Goal: Task Accomplishment & Management: Use online tool/utility

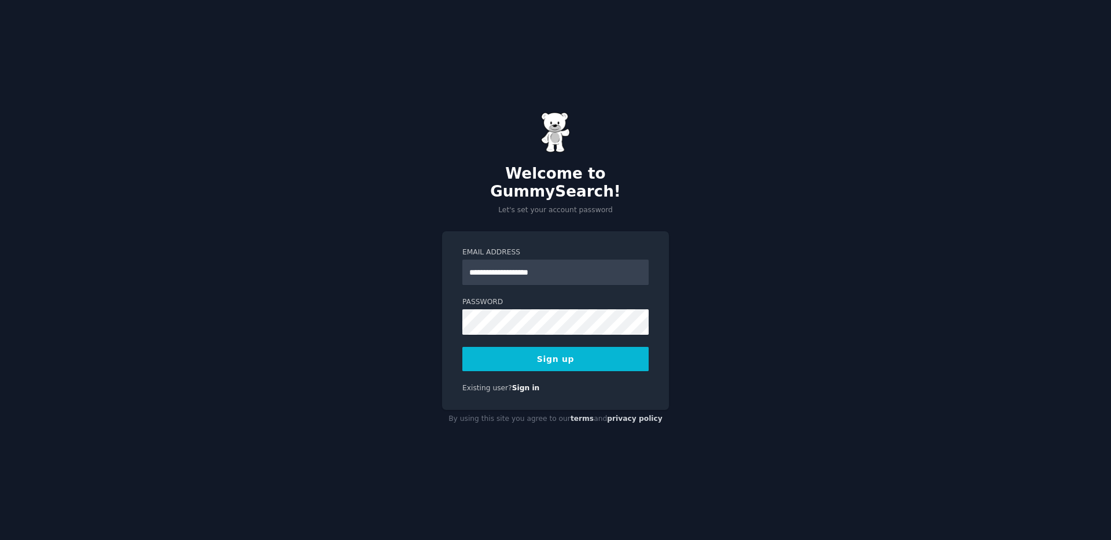
type input "**********"
click at [554, 347] on button "Sign up" at bounding box center [555, 359] width 186 height 24
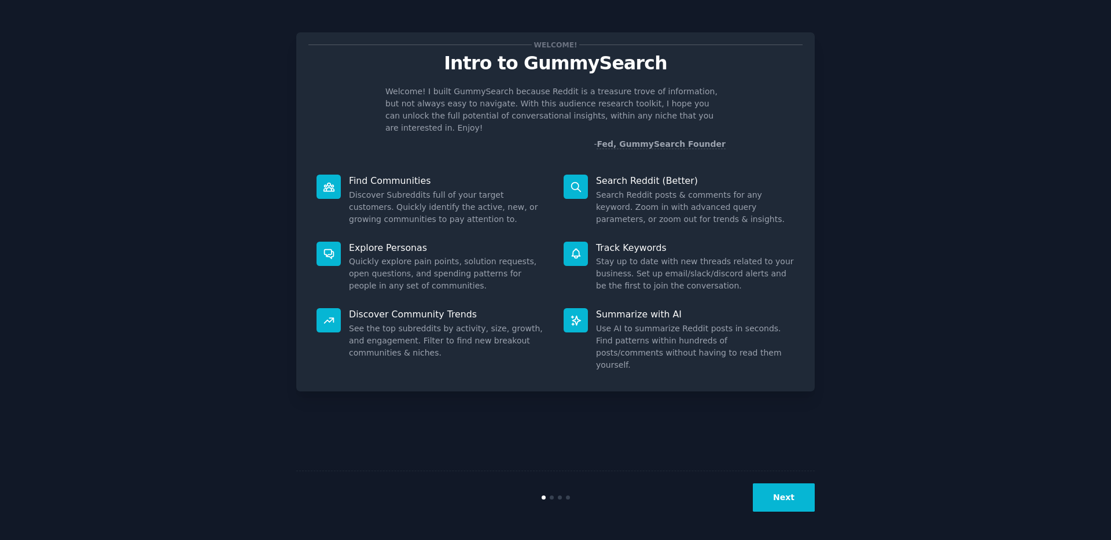
click at [924, 79] on div "Welcome! Intro to GummySearch Welcome! I built GummySearch because Reddit is a …" at bounding box center [555, 270] width 1078 height 508
click at [781, 503] on button "Next" at bounding box center [784, 498] width 62 height 28
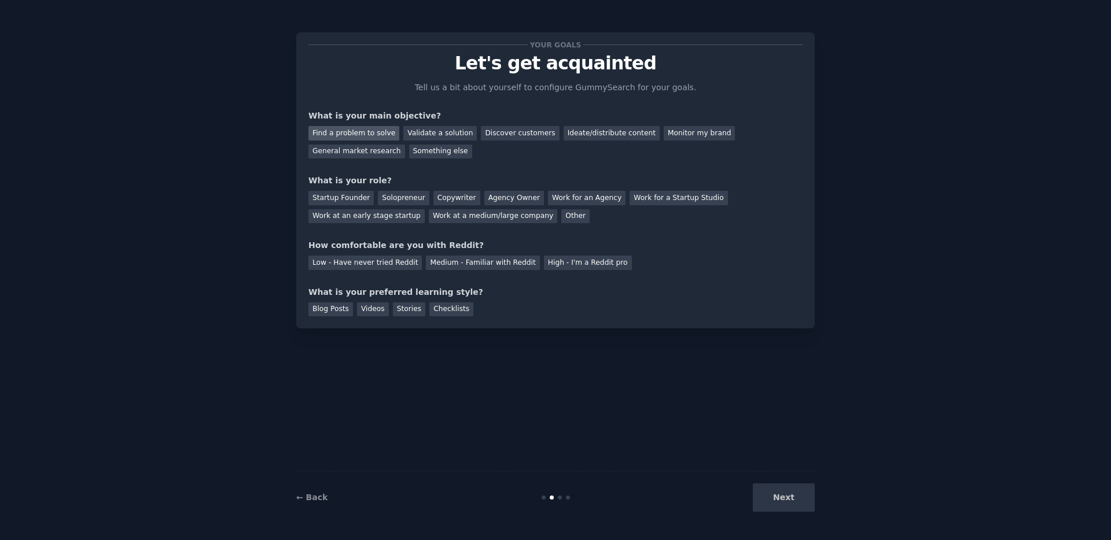
click at [377, 139] on div "Find a problem to solve" at bounding box center [353, 133] width 91 height 14
click at [500, 138] on div "Discover customers" at bounding box center [520, 133] width 78 height 14
click at [349, 130] on div "Find a problem to solve" at bounding box center [353, 133] width 91 height 14
click at [340, 201] on div "Startup Founder" at bounding box center [340, 198] width 65 height 14
click at [402, 205] on div "Startup Founder Solopreneur Copywriter Agency Owner Work for an Agency Work for…" at bounding box center [555, 205] width 494 height 36
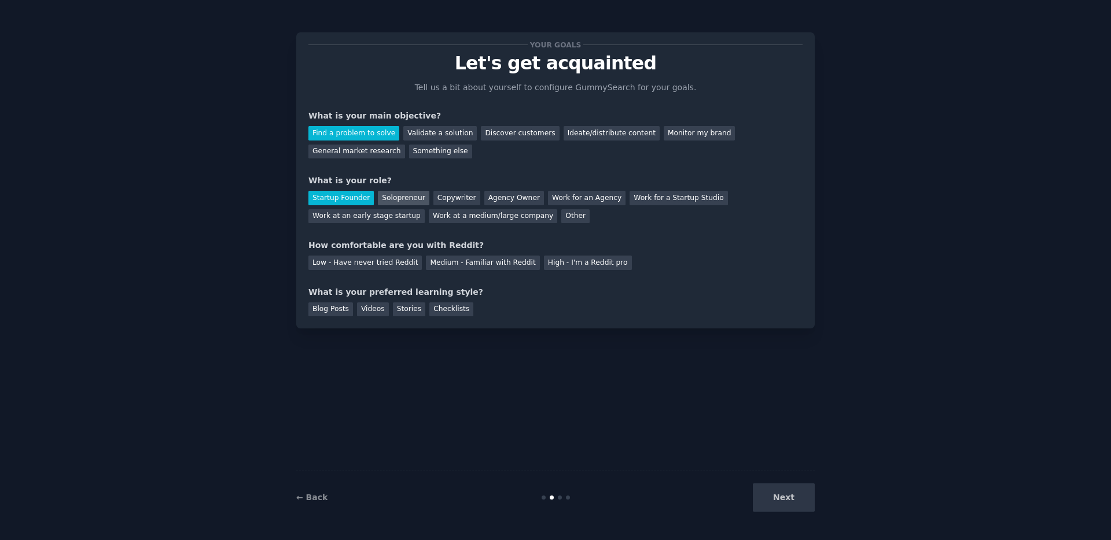
click at [401, 201] on div "Solopreneur" at bounding box center [403, 198] width 51 height 14
click at [359, 203] on div "Startup Founder" at bounding box center [340, 198] width 65 height 14
click at [451, 261] on div "Medium - Familiar with Reddit" at bounding box center [482, 263] width 113 height 14
click at [358, 312] on div "Videos" at bounding box center [373, 310] width 32 height 14
click at [787, 495] on button "Next" at bounding box center [784, 498] width 62 height 28
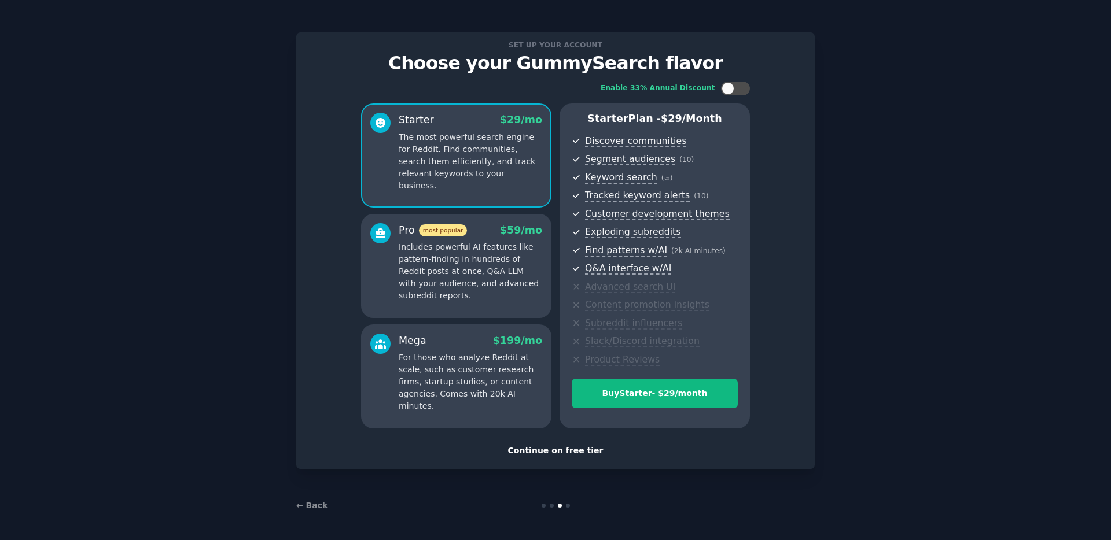
click at [543, 451] on div "Continue on free tier" at bounding box center [555, 451] width 494 height 12
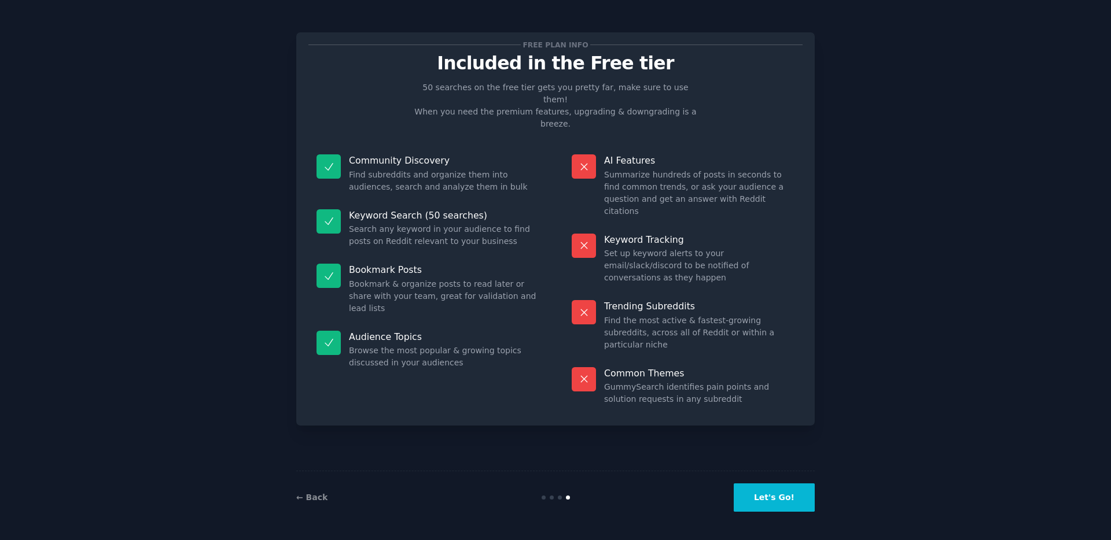
click at [771, 495] on button "Let's Go!" at bounding box center [773, 498] width 81 height 28
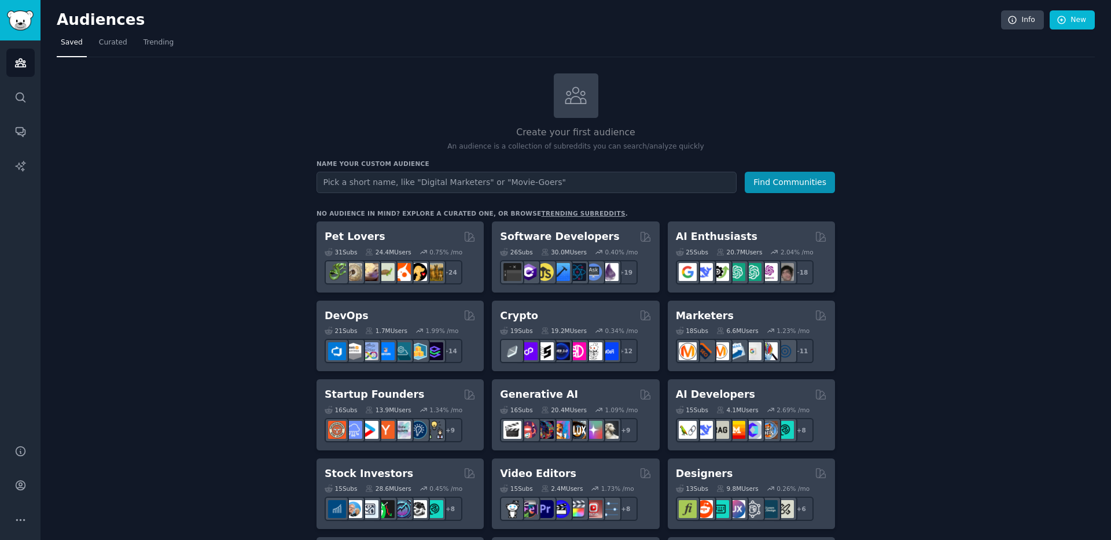
click at [147, 44] on span "Trending" at bounding box center [158, 43] width 30 height 10
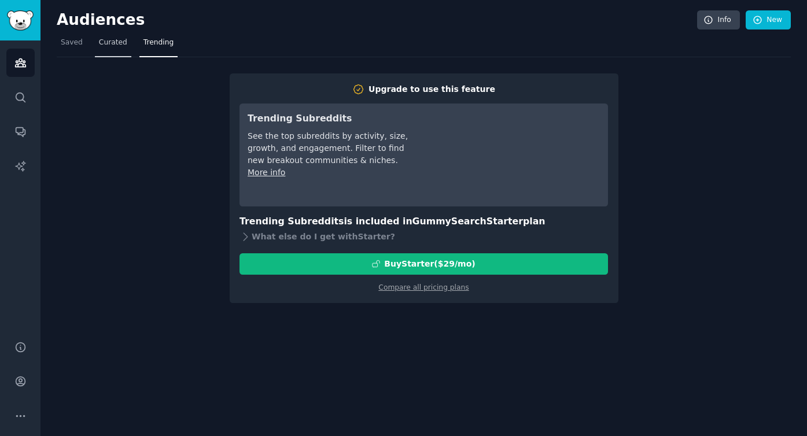
click at [111, 39] on span "Curated" at bounding box center [113, 43] width 28 height 10
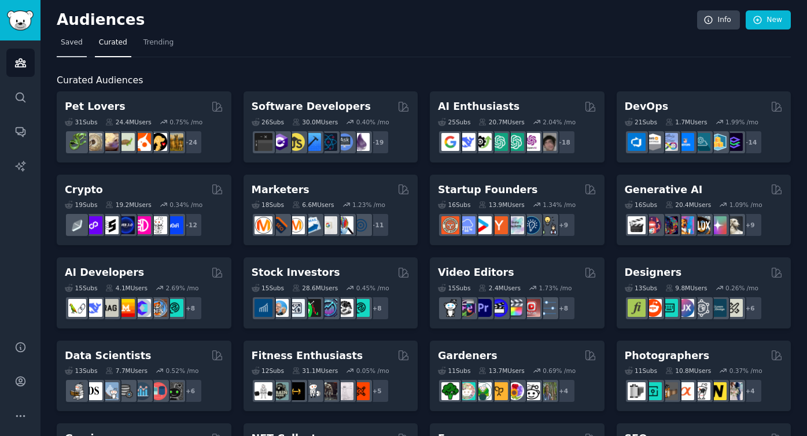
click at [69, 45] on span "Saved" at bounding box center [72, 43] width 22 height 10
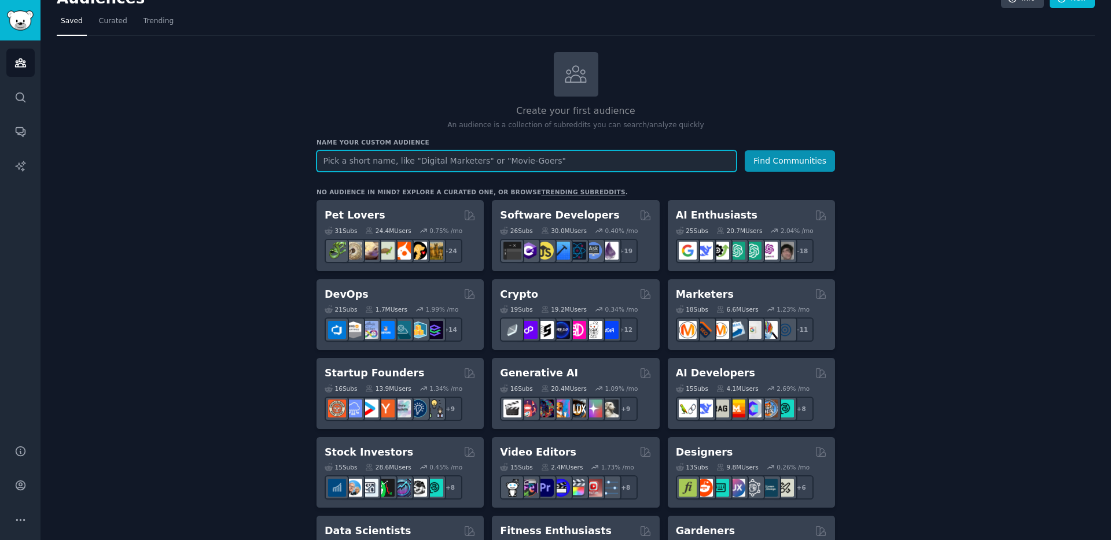
scroll to position [82, 0]
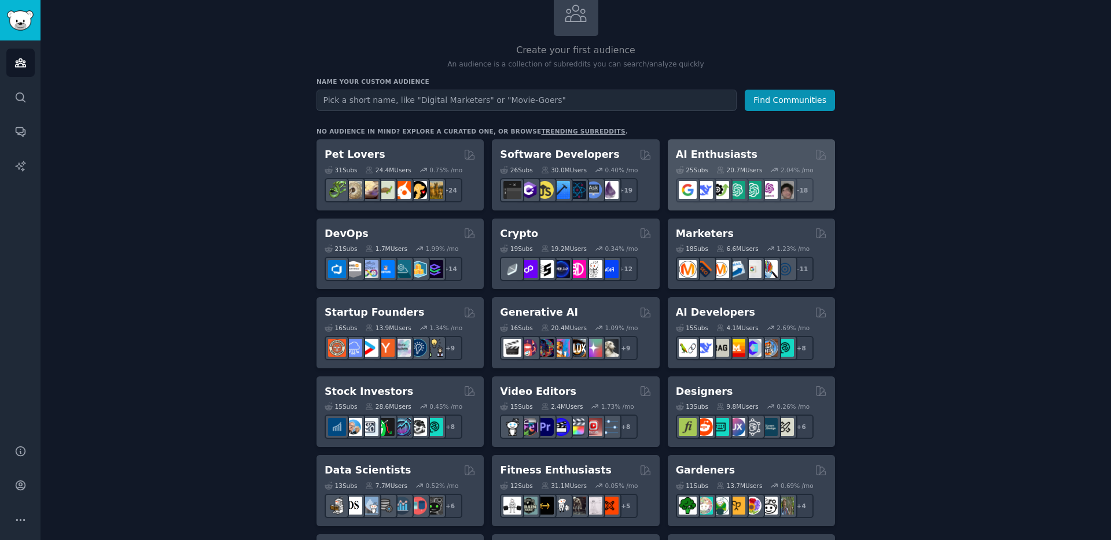
click at [784, 157] on div "AI Enthusiasts" at bounding box center [751, 154] width 151 height 14
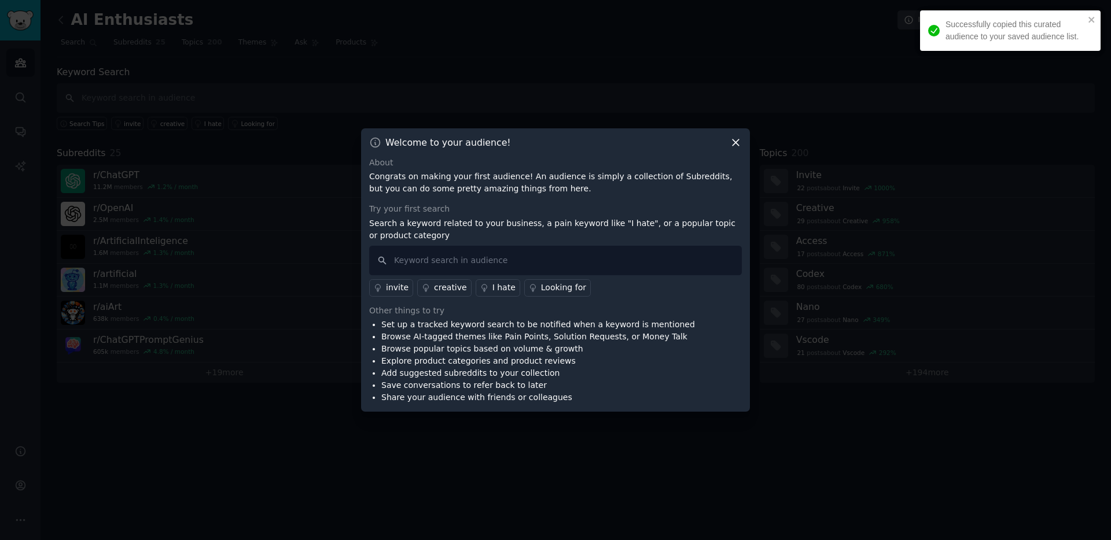
click at [732, 141] on icon at bounding box center [735, 143] width 12 height 12
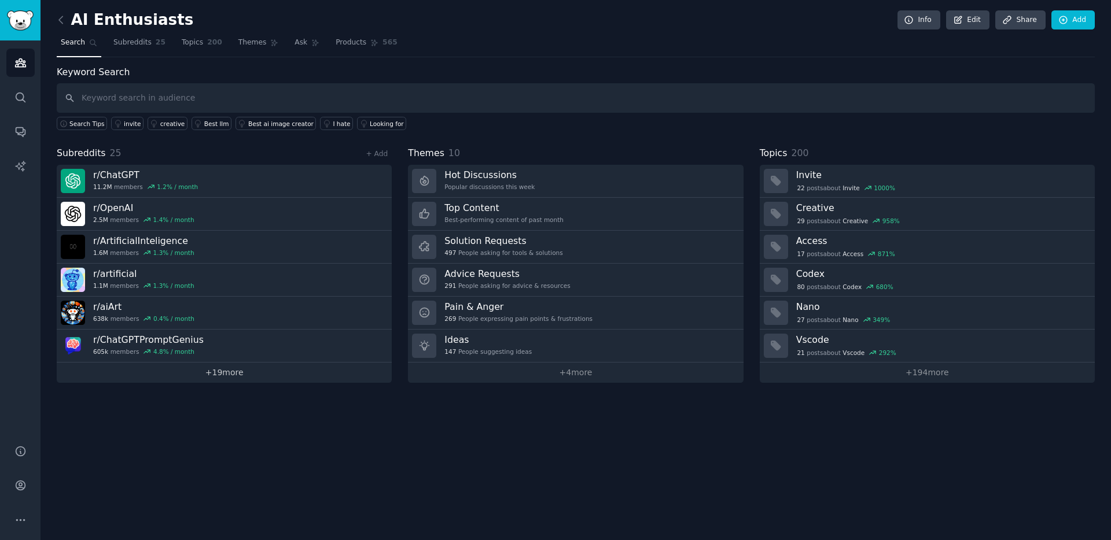
click at [215, 379] on link "+ 19 more" at bounding box center [224, 373] width 335 height 20
click at [58, 18] on icon at bounding box center [61, 20] width 12 height 12
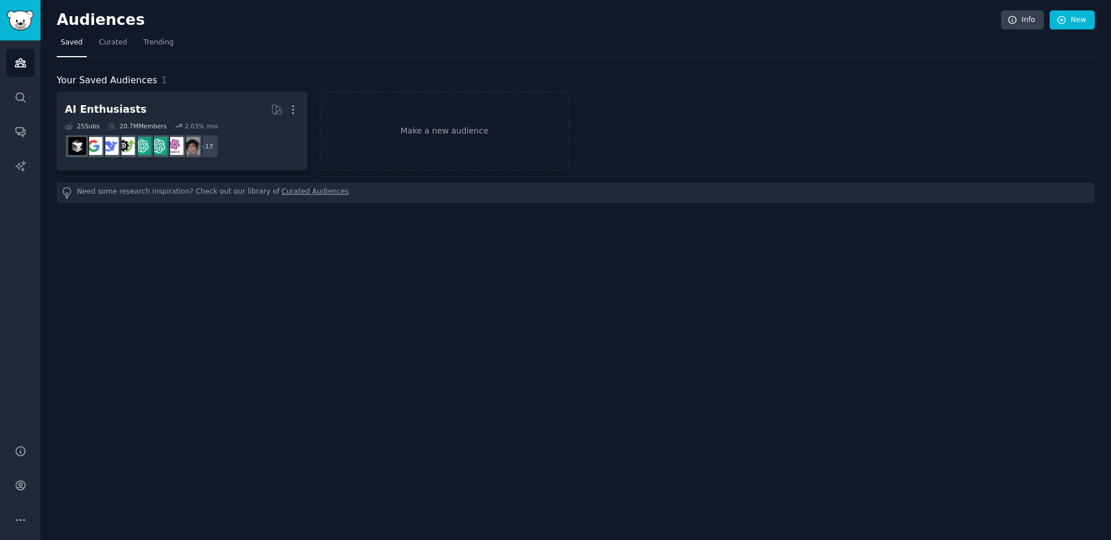
click at [64, 40] on span "Saved" at bounding box center [72, 43] width 22 height 10
click at [459, 251] on div "Audiences Info New Saved Curated Trending Your Saved Audiences 1 AI Enthusiasts…" at bounding box center [575, 270] width 1070 height 540
click at [68, 42] on span "Saved" at bounding box center [72, 43] width 22 height 10
click at [115, 19] on h2 "Audiences" at bounding box center [529, 20] width 944 height 19
click at [14, 64] on icon "Sidebar" at bounding box center [20, 63] width 12 height 12
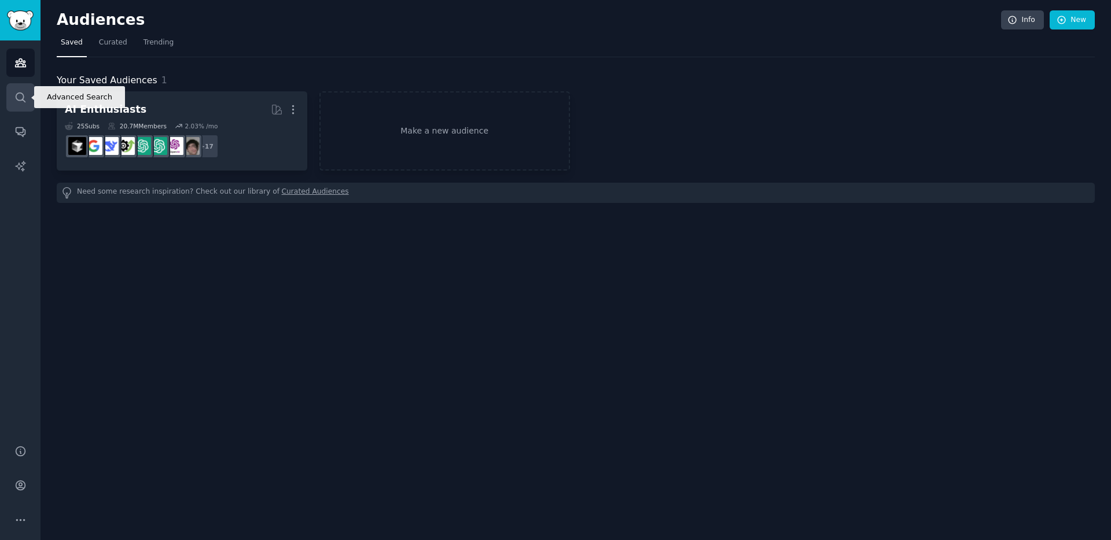
click at [24, 104] on link "Search" at bounding box center [20, 97] width 28 height 28
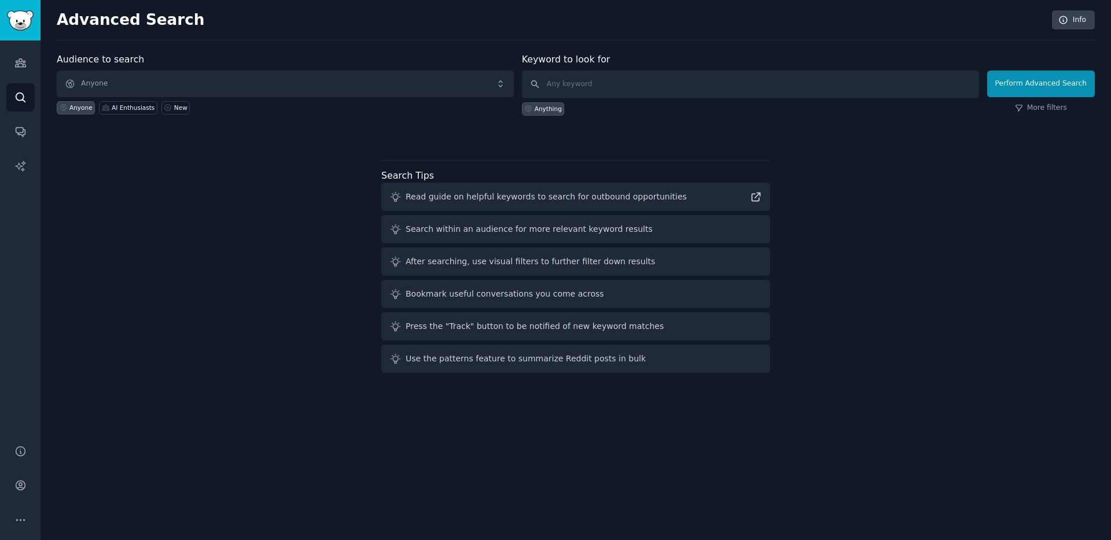
click at [341, 144] on div "Audience to search Anyone Anyone AI Enthusiasts New Keyword to look for Anythin…" at bounding box center [576, 215] width 1038 height 325
click at [13, 138] on link "Conversations" at bounding box center [20, 131] width 28 height 28
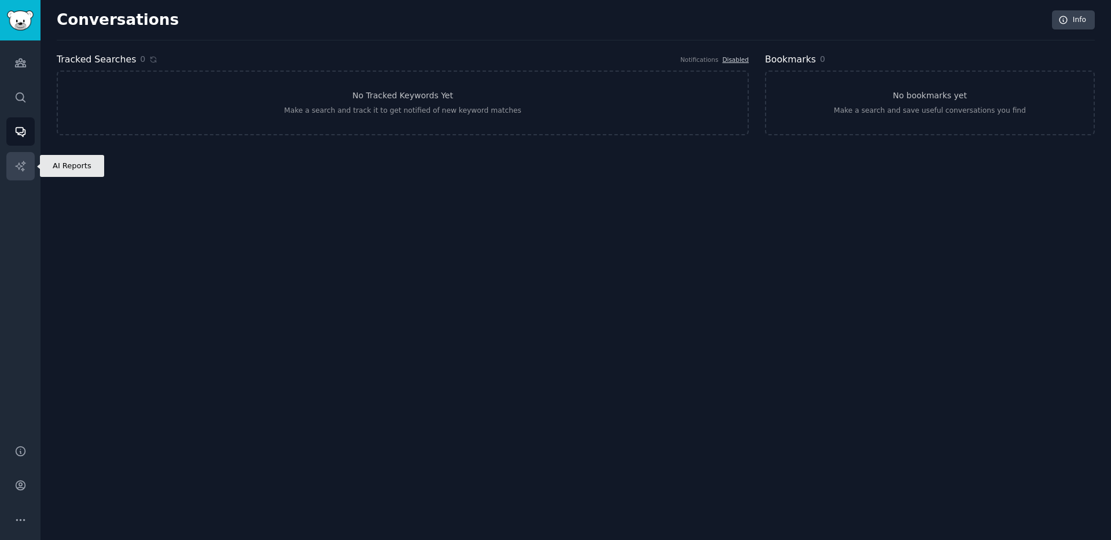
click at [17, 158] on link "AI Reports" at bounding box center [20, 166] width 28 height 28
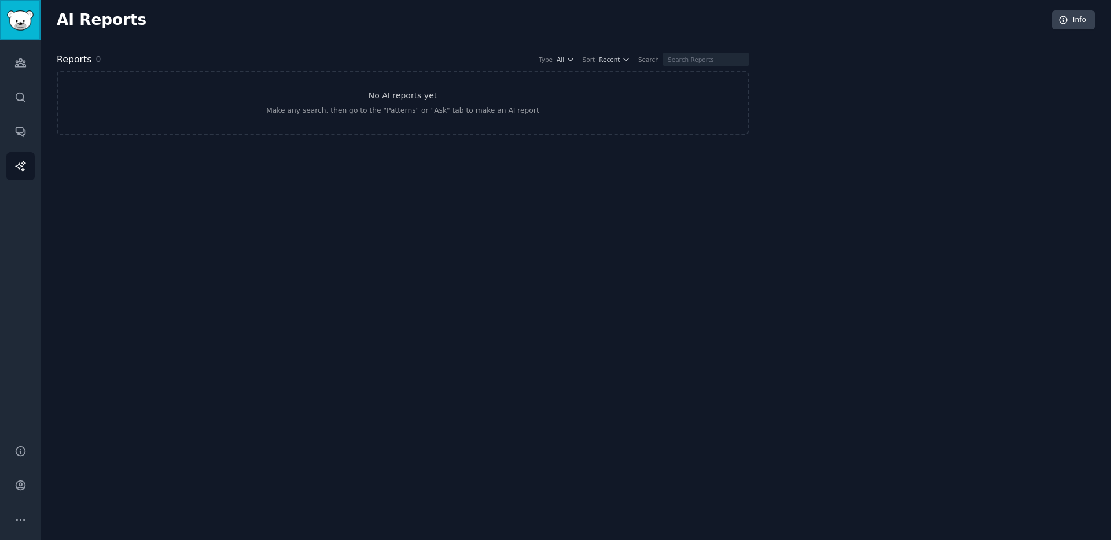
click at [17, 25] on img "Sidebar" at bounding box center [20, 20] width 27 height 20
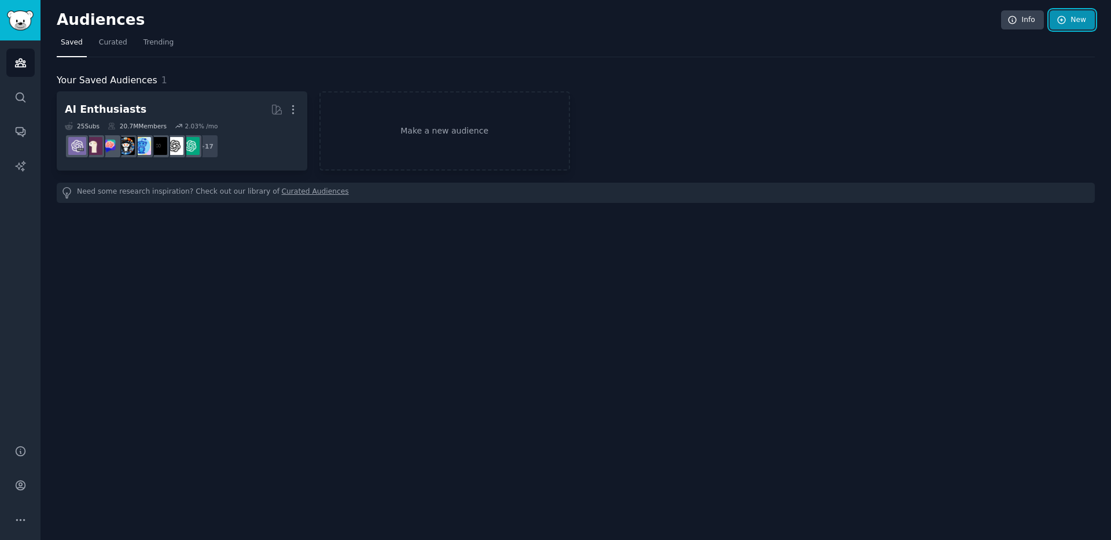
click at [1076, 17] on link "New" at bounding box center [1071, 20] width 45 height 20
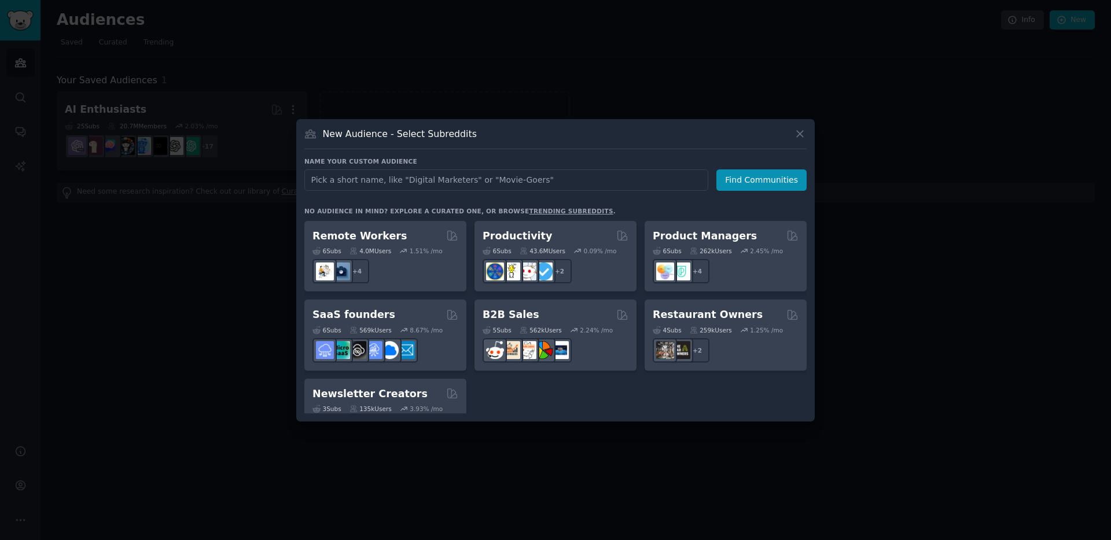
scroll to position [903, 0]
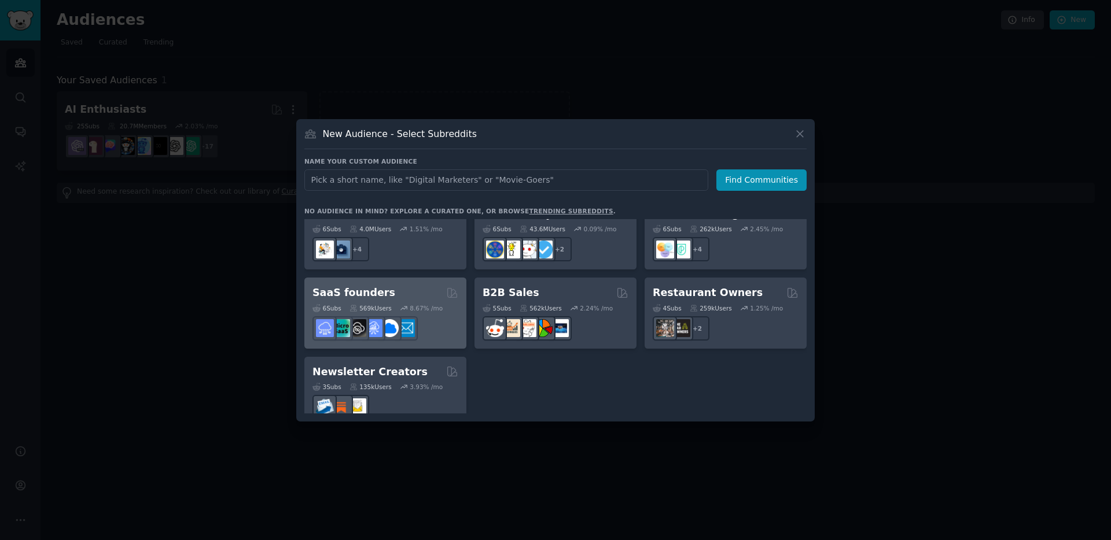
click at [336, 286] on h2 "SaaS founders" at bounding box center [353, 293] width 83 height 14
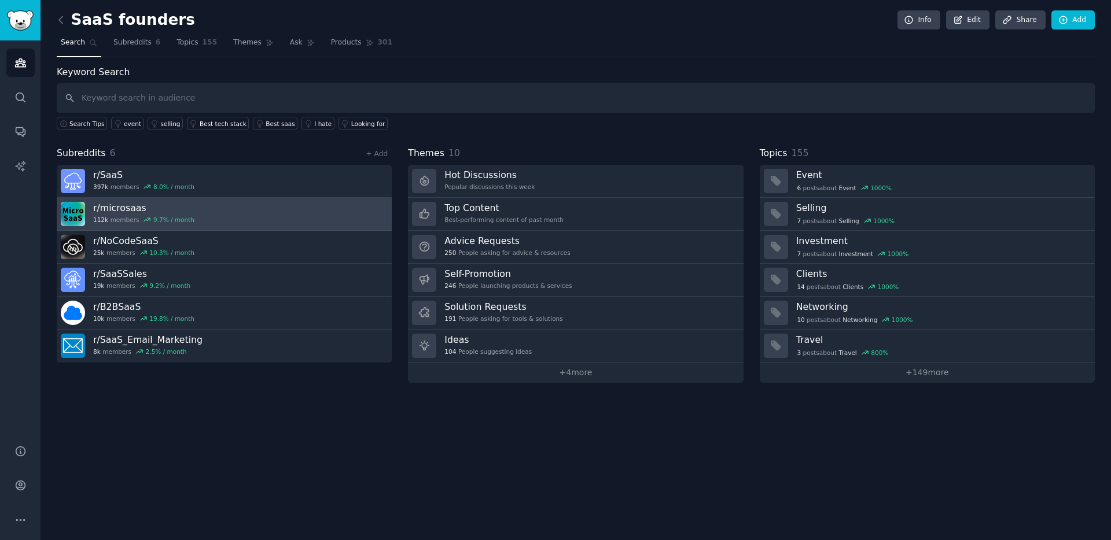
click at [154, 211] on h3 "r/ microsaas" at bounding box center [143, 208] width 101 height 12
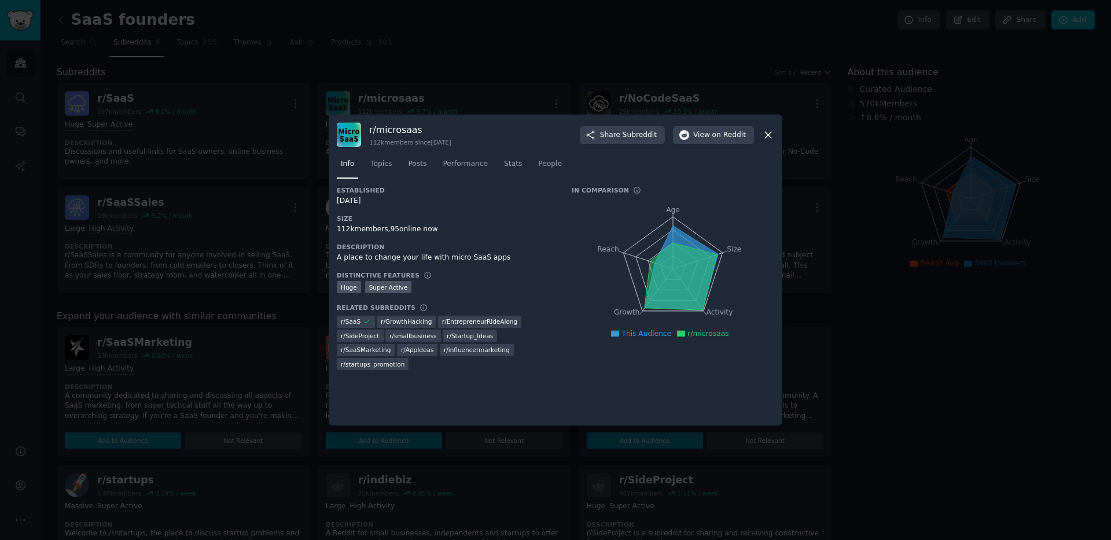
click at [767, 133] on icon at bounding box center [768, 135] width 12 height 12
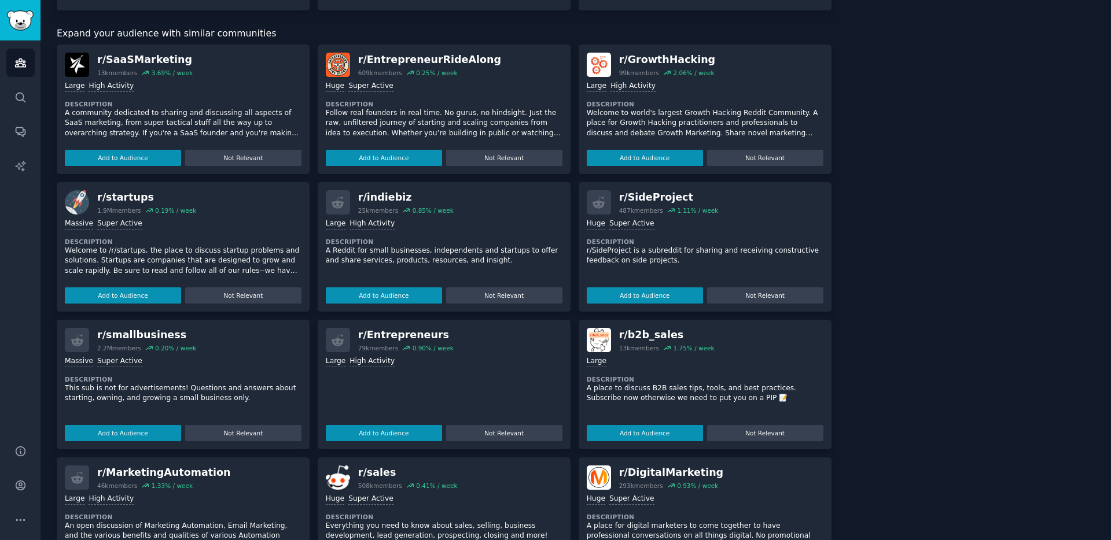
scroll to position [346, 0]
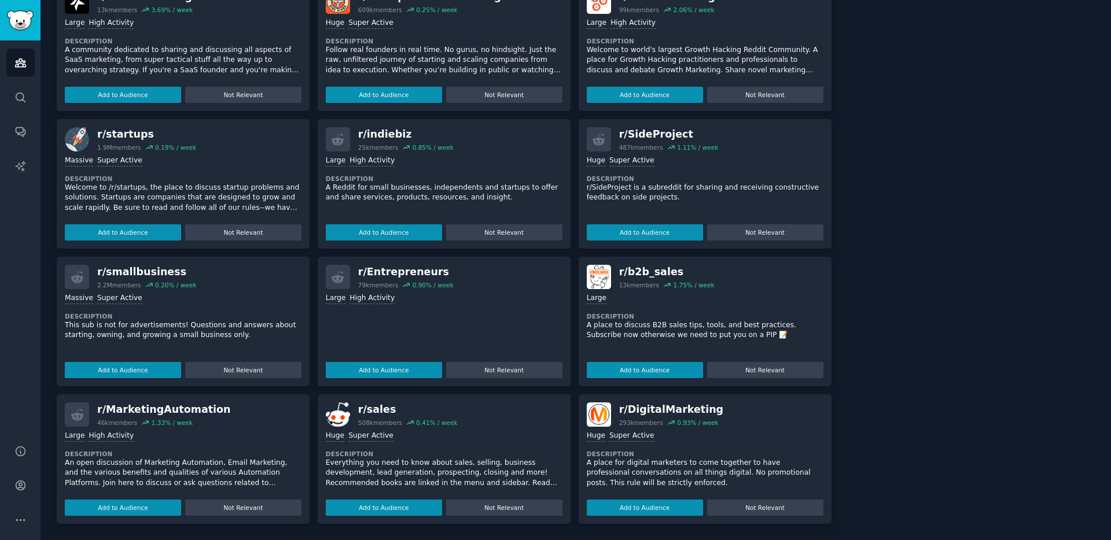
click at [235, 277] on div "r/ smallbusiness 2.2M members 0.20 % / week" at bounding box center [183, 277] width 237 height 24
click at [110, 274] on div "r/ smallbusiness" at bounding box center [146, 272] width 99 height 14
click at [102, 374] on button "Add to Audience" at bounding box center [123, 370] width 116 height 16
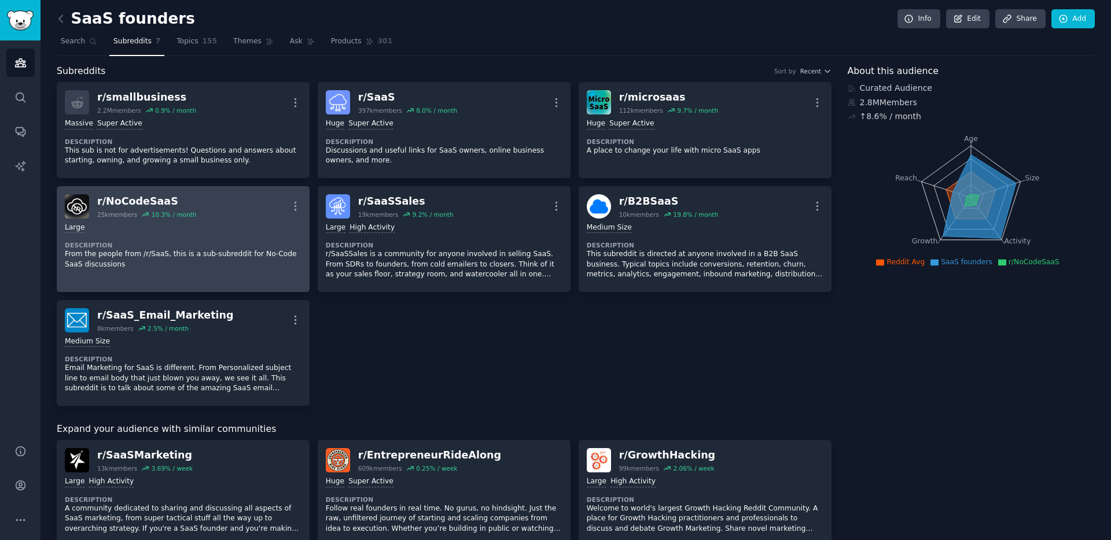
scroll to position [0, 0]
